Goal: Task Accomplishment & Management: Manage account settings

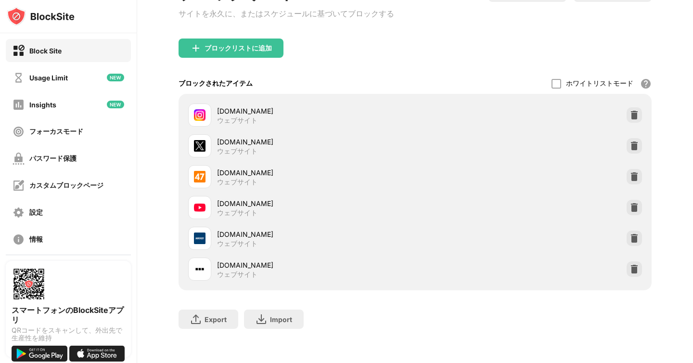
scroll to position [84, 0]
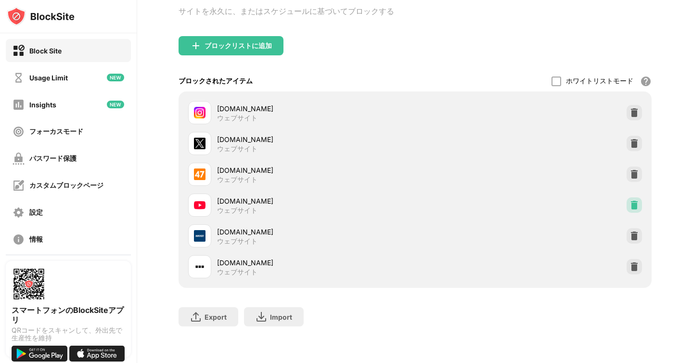
click at [638, 205] on img at bounding box center [635, 205] width 10 height 10
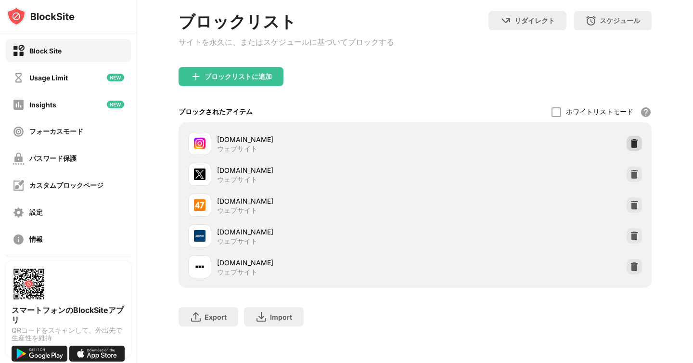
click at [635, 140] on img at bounding box center [635, 144] width 10 height 10
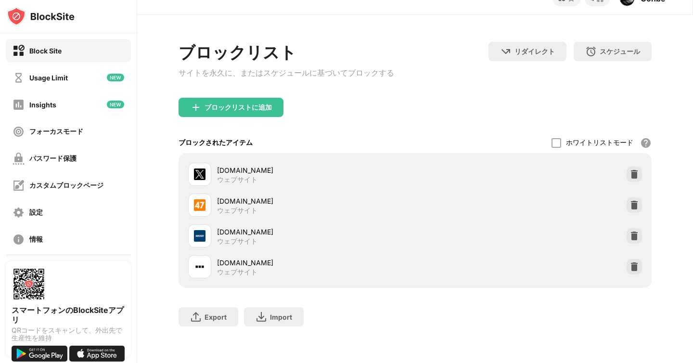
scroll to position [23, 0]
click at [635, 140] on div "ホワイトリストモード ホワイトリスト以外のすべての Web サイトをブロックします。ホワイトリスト モードは URL でのみ機能し、カテゴリやキーワードは含ま…" at bounding box center [602, 142] width 100 height 21
click at [637, 177] on img at bounding box center [635, 174] width 10 height 10
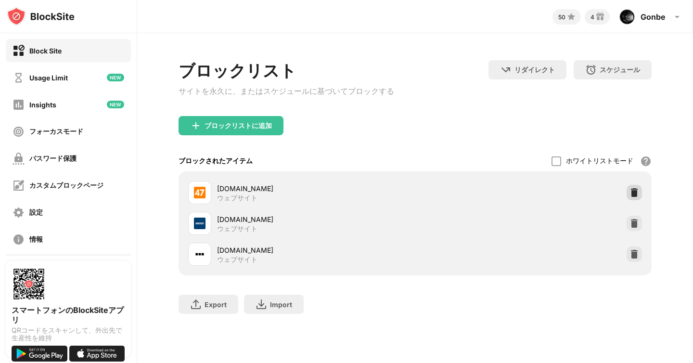
click at [637, 195] on img at bounding box center [635, 193] width 10 height 10
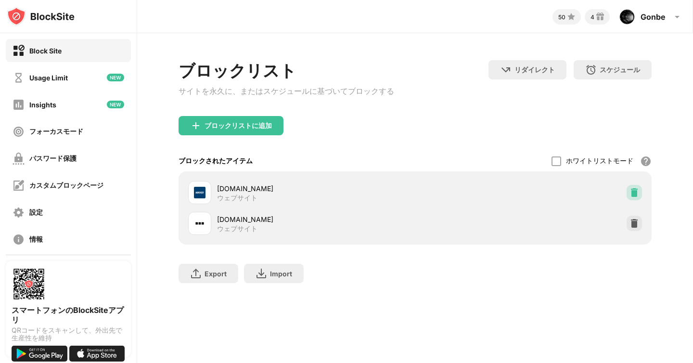
click at [631, 197] on img at bounding box center [635, 193] width 10 height 10
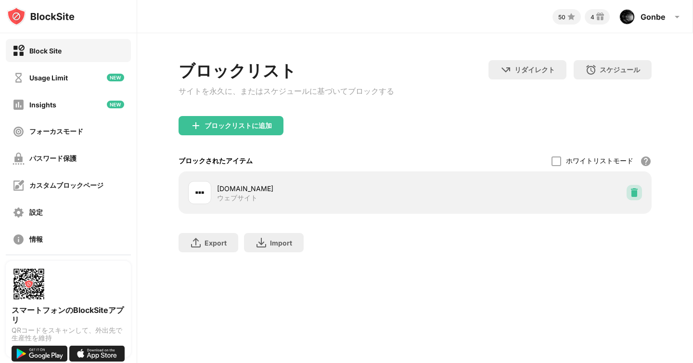
click at [633, 197] on img at bounding box center [635, 193] width 10 height 10
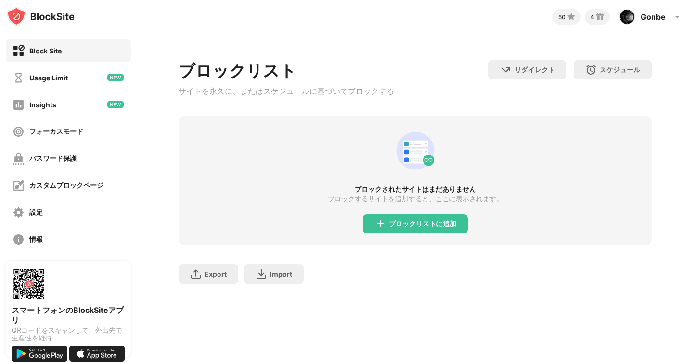
click at [532, 108] on div "ブロックリスト サイトを永久に、またはスケジュールに基づいてブロックする リダイレクト クリックしてリダイレクトのウェブサイトを設定する スケジュール ブロッ…" at bounding box center [415, 88] width 473 height 56
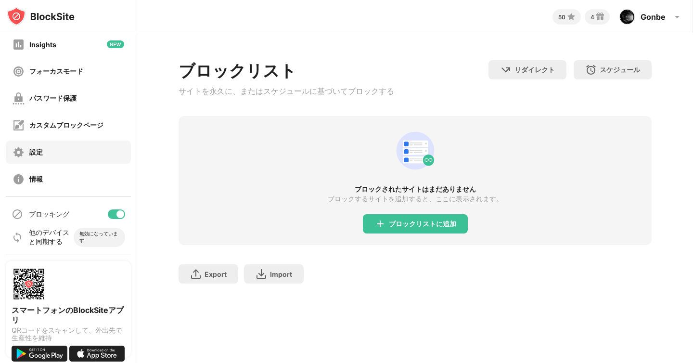
click at [36, 161] on div "設定" at bounding box center [68, 152] width 125 height 23
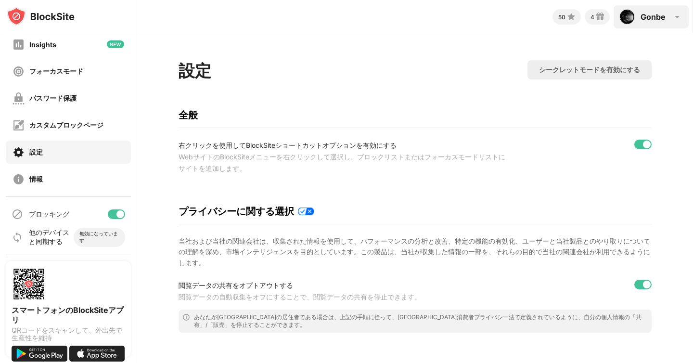
click at [655, 22] on div "Gonbe Gonbe Nanashi View Account Insights Rewards Settings Support Log Out" at bounding box center [651, 16] width 75 height 23
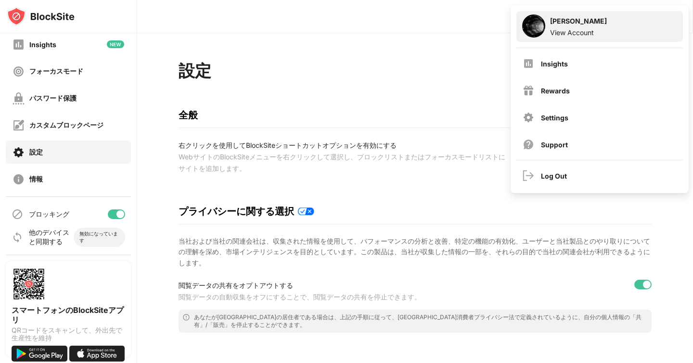
click at [574, 29] on div "View Account" at bounding box center [578, 32] width 57 height 8
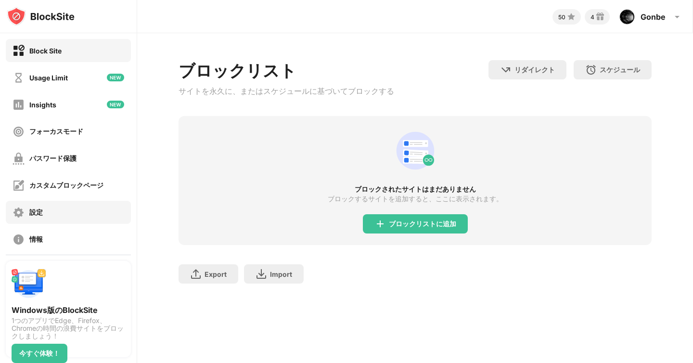
click at [59, 206] on div "設定" at bounding box center [68, 212] width 125 height 23
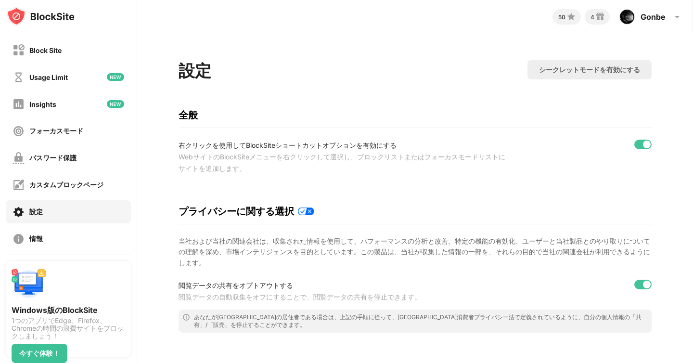
scroll to position [416, 0]
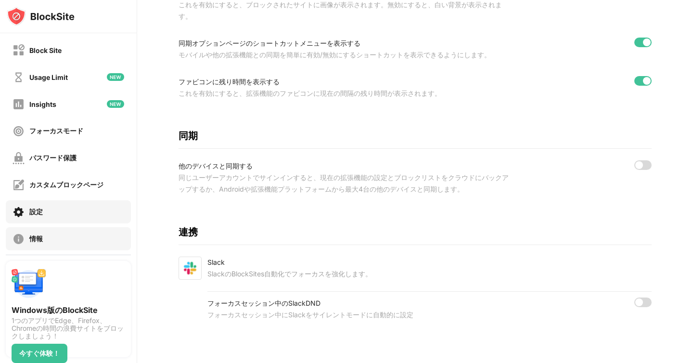
click at [46, 241] on div "情報" at bounding box center [68, 238] width 125 height 23
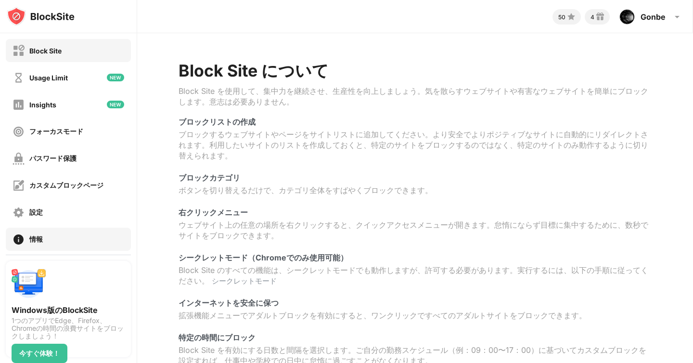
click at [56, 45] on div "Block Site" at bounding box center [37, 51] width 49 height 12
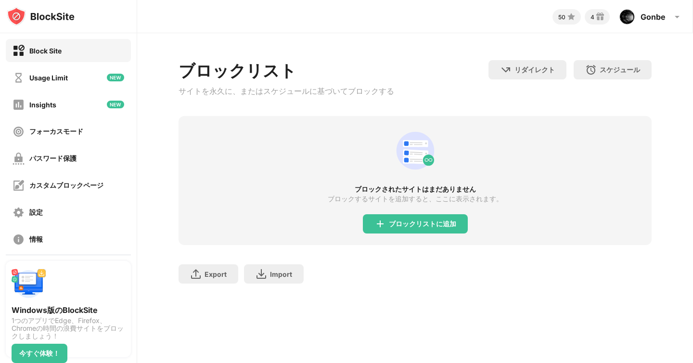
click at [94, 154] on div "パスワード保護" at bounding box center [68, 158] width 125 height 23
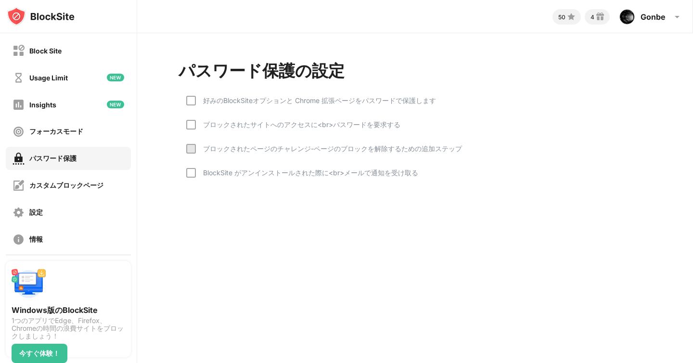
click at [92, 117] on div "Block Site Usage Limit Insights フォーカスモード パスワード保護 カスタムブロックページ 設定 情報" at bounding box center [68, 144] width 137 height 223
click at [77, 92] on div "Block Site Usage Limit Insights フォーカスモード パスワード保護 カスタムブロックページ 設定 情報" at bounding box center [68, 144] width 137 height 223
click at [669, 15] on div "Gonbe Gonbe Nanashi View Account Insights Rewards Settings Support Log Out" at bounding box center [651, 16] width 75 height 23
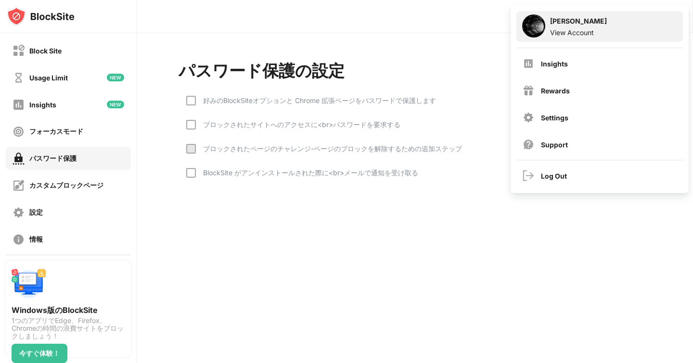
click at [669, 18] on div "Gonbe Nanashi View Account" at bounding box center [600, 26] width 167 height 31
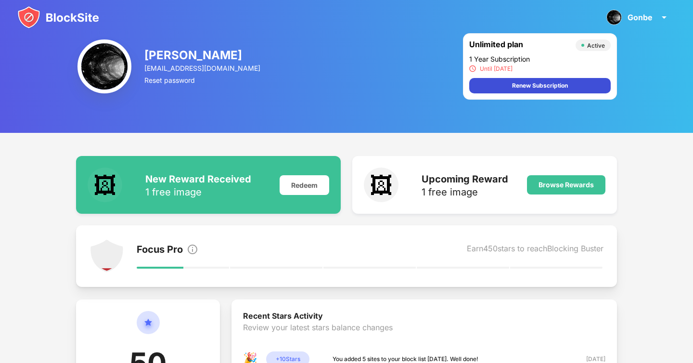
click at [539, 82] on div "Renew Subscription" at bounding box center [540, 86] width 56 height 10
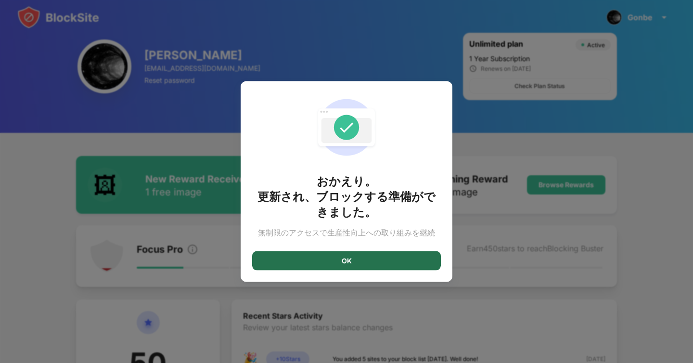
click at [351, 260] on div "OK" at bounding box center [346, 260] width 189 height 19
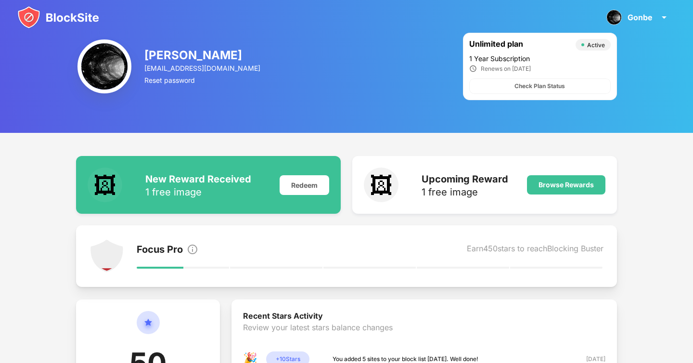
click at [557, 78] on div "1 Year Subscription Renews on 14/04/2026 Check Plan Status" at bounding box center [540, 73] width 142 height 39
click at [552, 83] on div "Check Plan Status" at bounding box center [540, 86] width 51 height 10
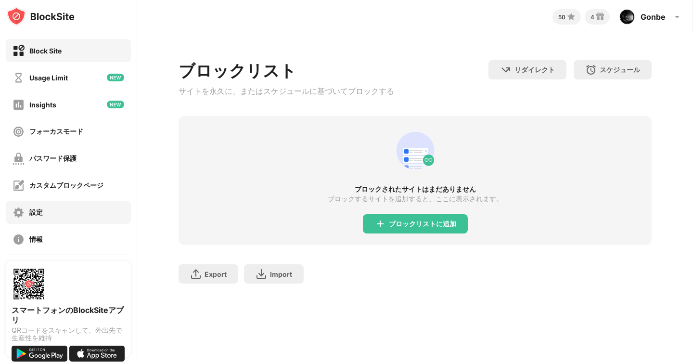
click at [94, 215] on div "設定" at bounding box center [68, 212] width 125 height 23
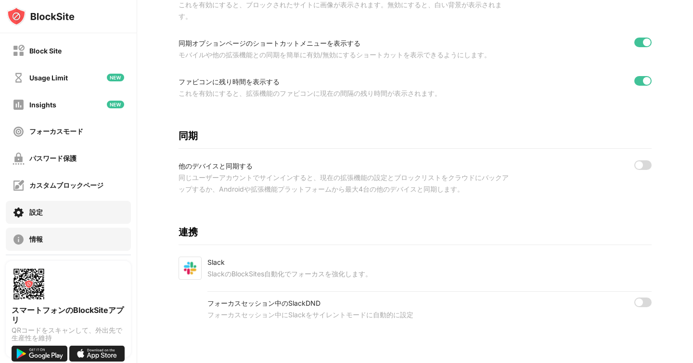
click at [76, 241] on div "情報" at bounding box center [68, 239] width 125 height 23
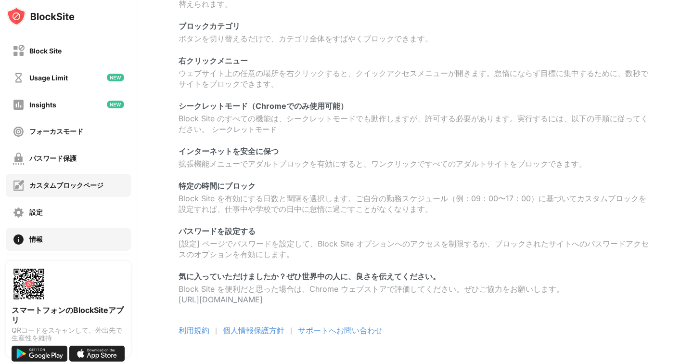
click at [83, 181] on div "カスタムブロックページ" at bounding box center [66, 185] width 74 height 9
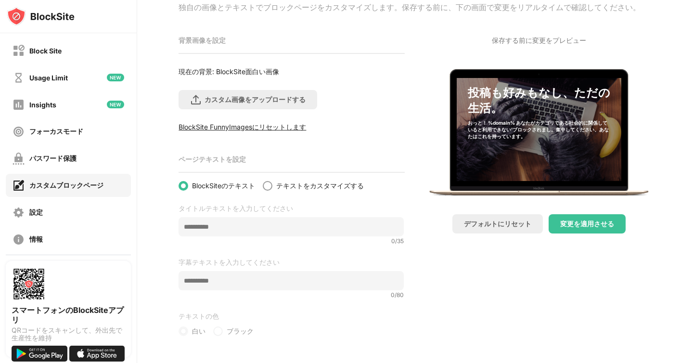
scroll to position [94, 0]
click at [78, 159] on div "パスワード保護" at bounding box center [68, 158] width 125 height 23
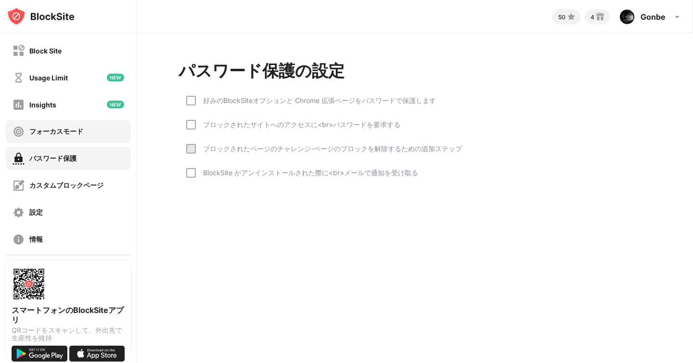
click at [75, 140] on div "フォーカスモード" at bounding box center [68, 131] width 125 height 23
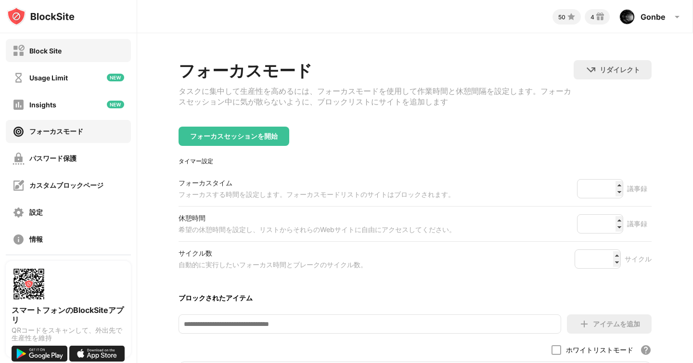
click at [78, 52] on div "Block Site" at bounding box center [68, 50] width 125 height 23
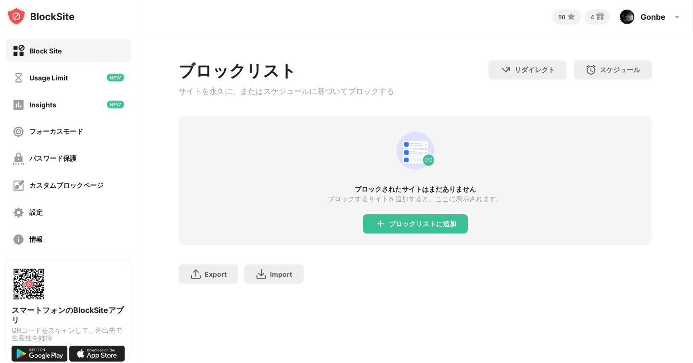
click at [78, 52] on div "Block Site" at bounding box center [68, 50] width 125 height 23
click at [59, 80] on div "Usage Limit" at bounding box center [48, 78] width 39 height 8
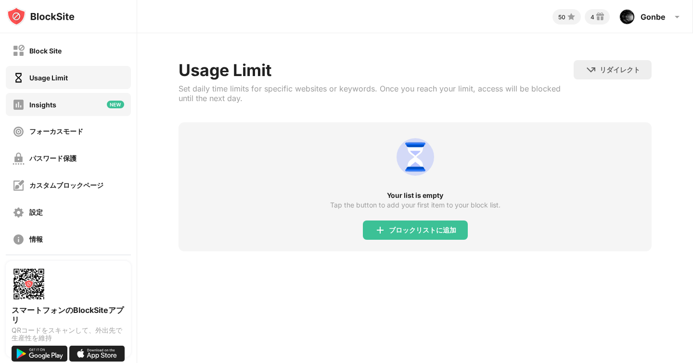
click at [57, 102] on div "Insights" at bounding box center [68, 104] width 125 height 23
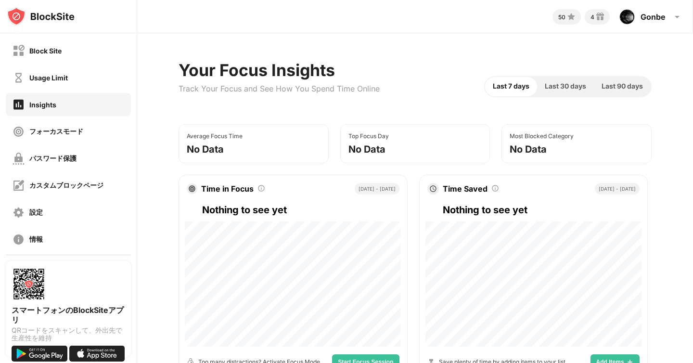
click at [56, 131] on div "フォーカスモード" at bounding box center [56, 131] width 54 height 9
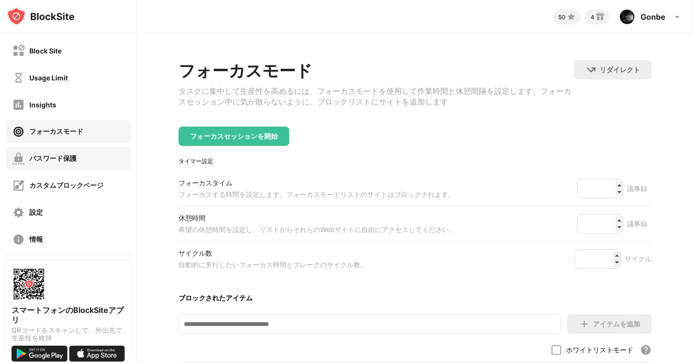
click at [56, 151] on div "パスワード保護" at bounding box center [68, 158] width 125 height 23
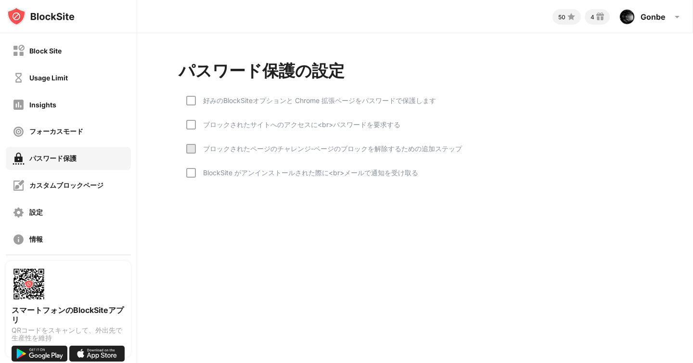
click at [52, 184] on div "カスタムブロックページ" at bounding box center [66, 185] width 74 height 9
